Goal: Submit feedback/report problem

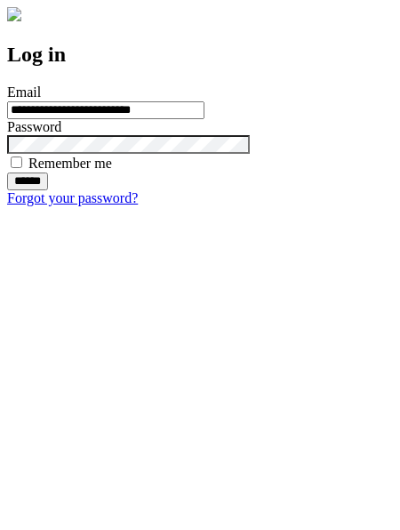
click at [48, 190] on input "******" at bounding box center [27, 181] width 41 height 18
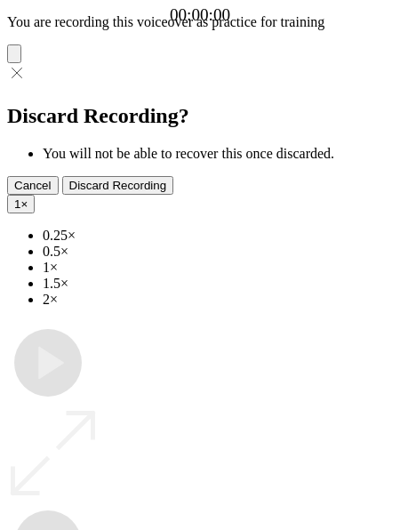
type input "**********"
